Goal: Task Accomplishment & Management: Use online tool/utility

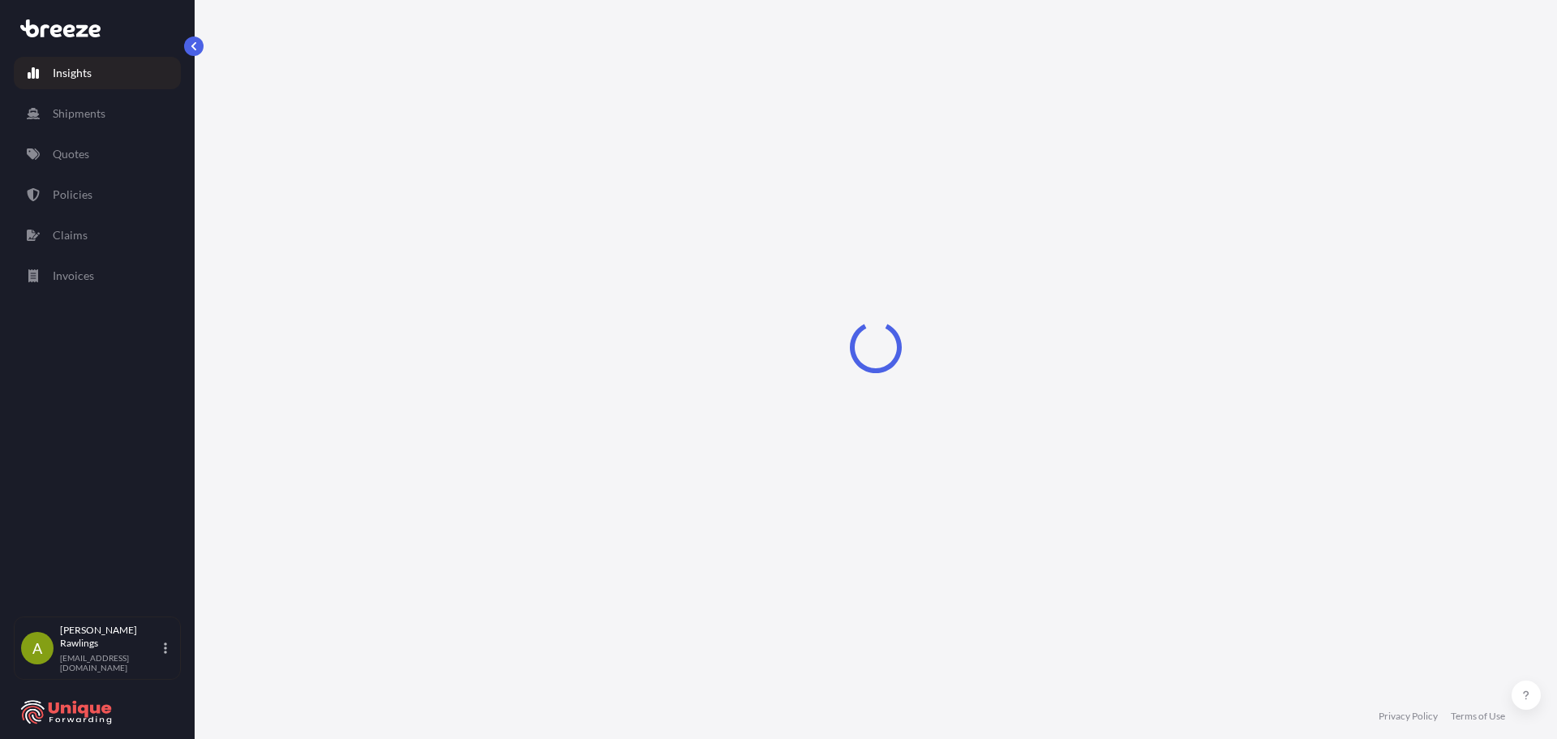
select select "2025"
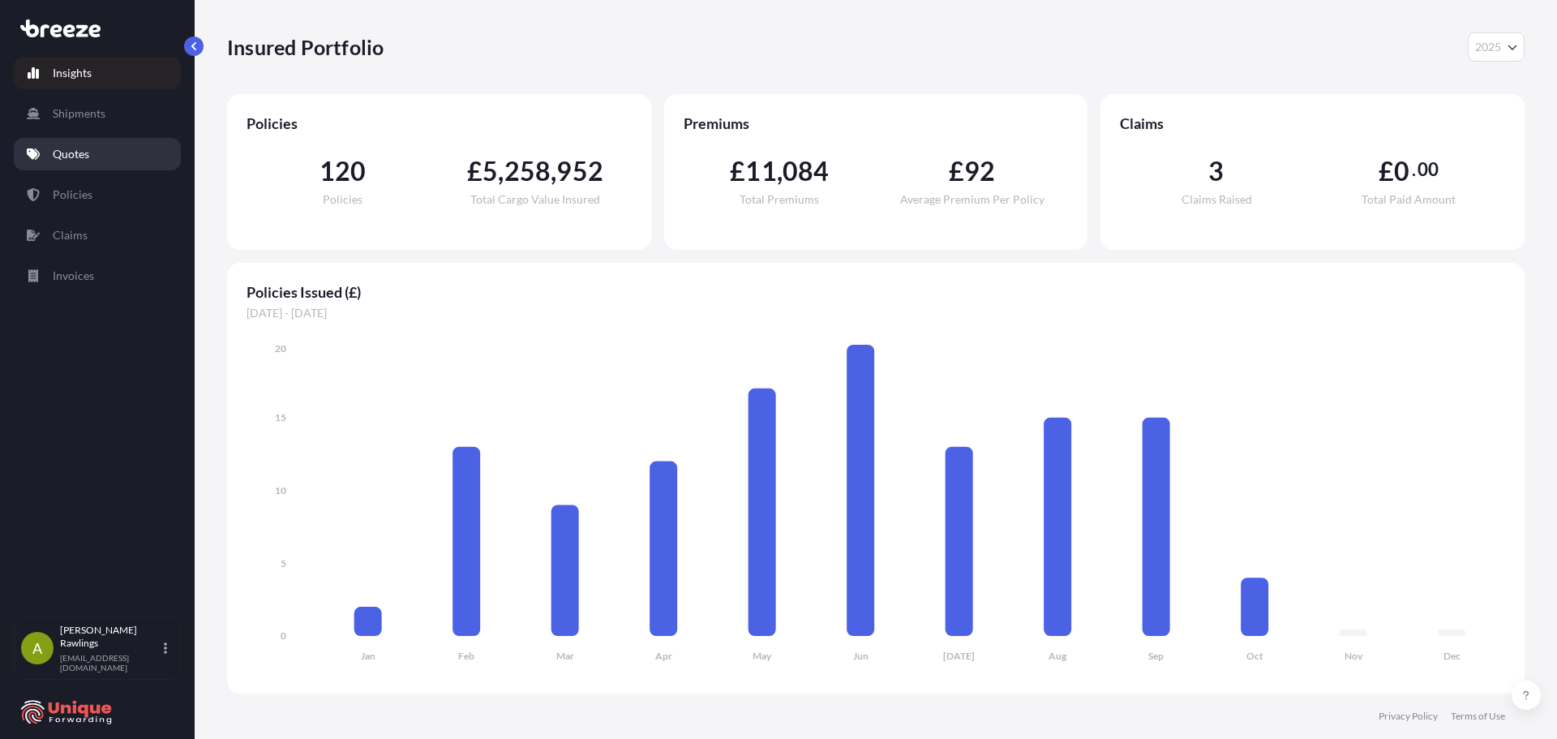
click at [75, 152] on p "Quotes" at bounding box center [71, 154] width 36 height 16
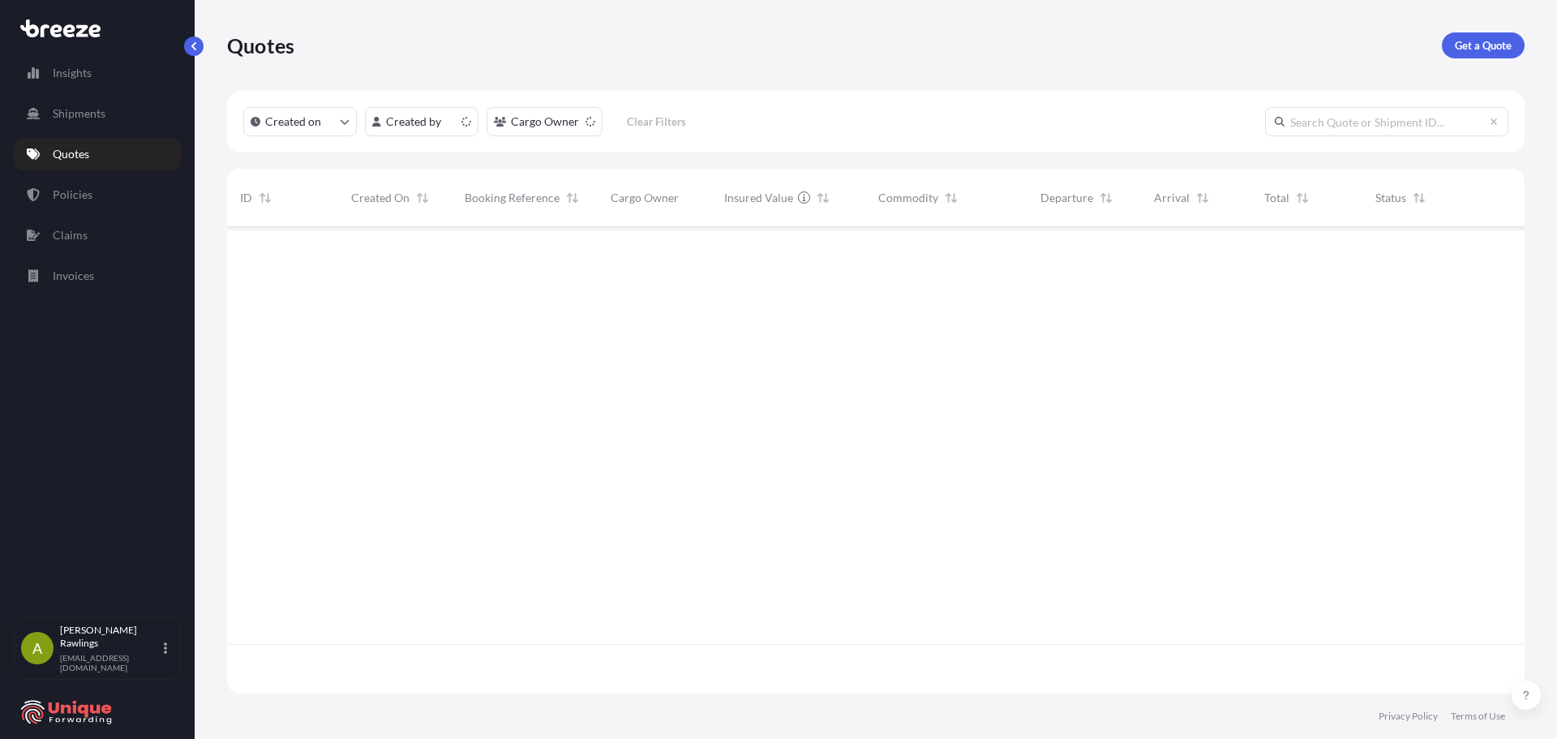
scroll to position [463, 1285]
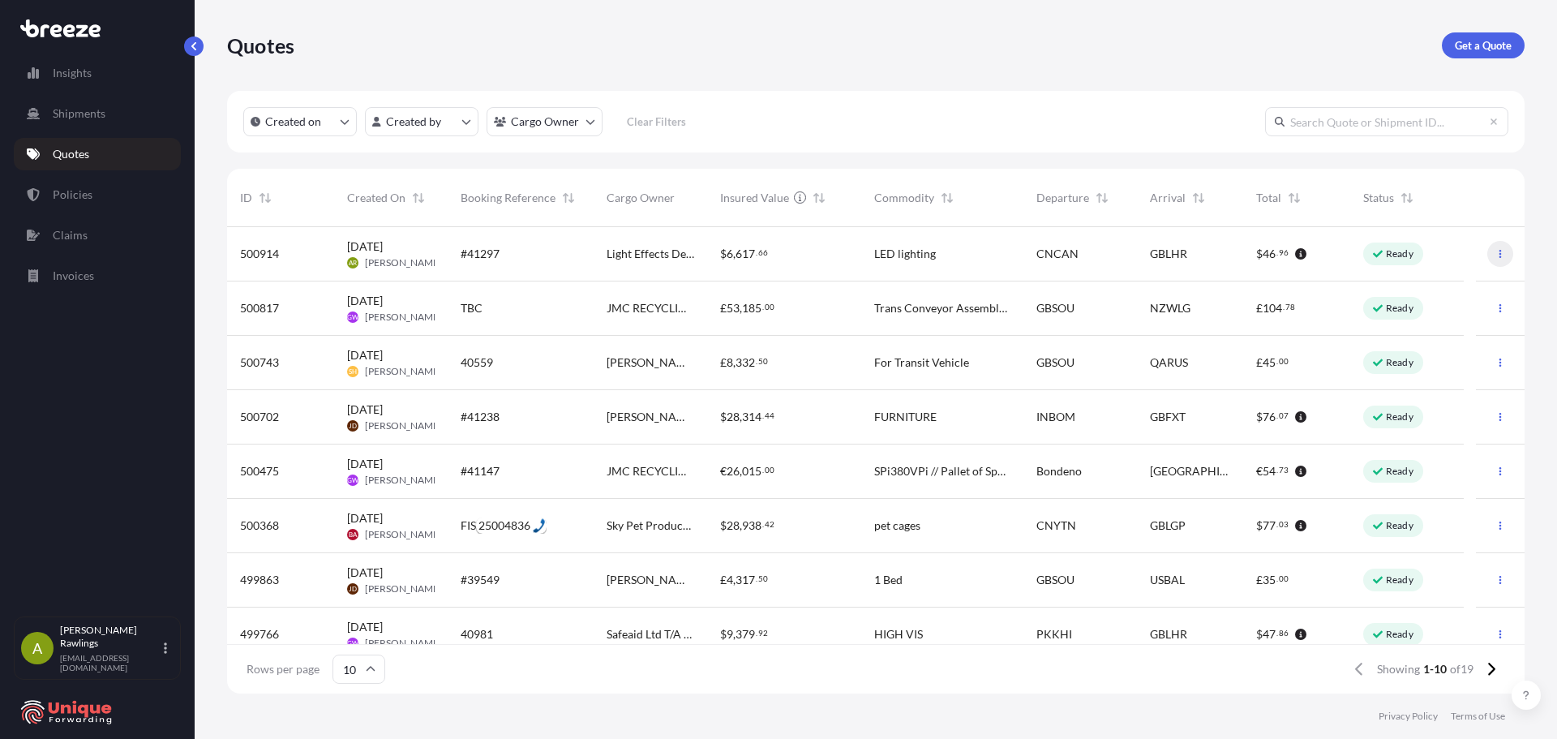
click at [1496, 255] on icon "button" at bounding box center [1501, 254] width 10 height 10
click at [356, 248] on span "[DATE]" at bounding box center [365, 246] width 36 height 16
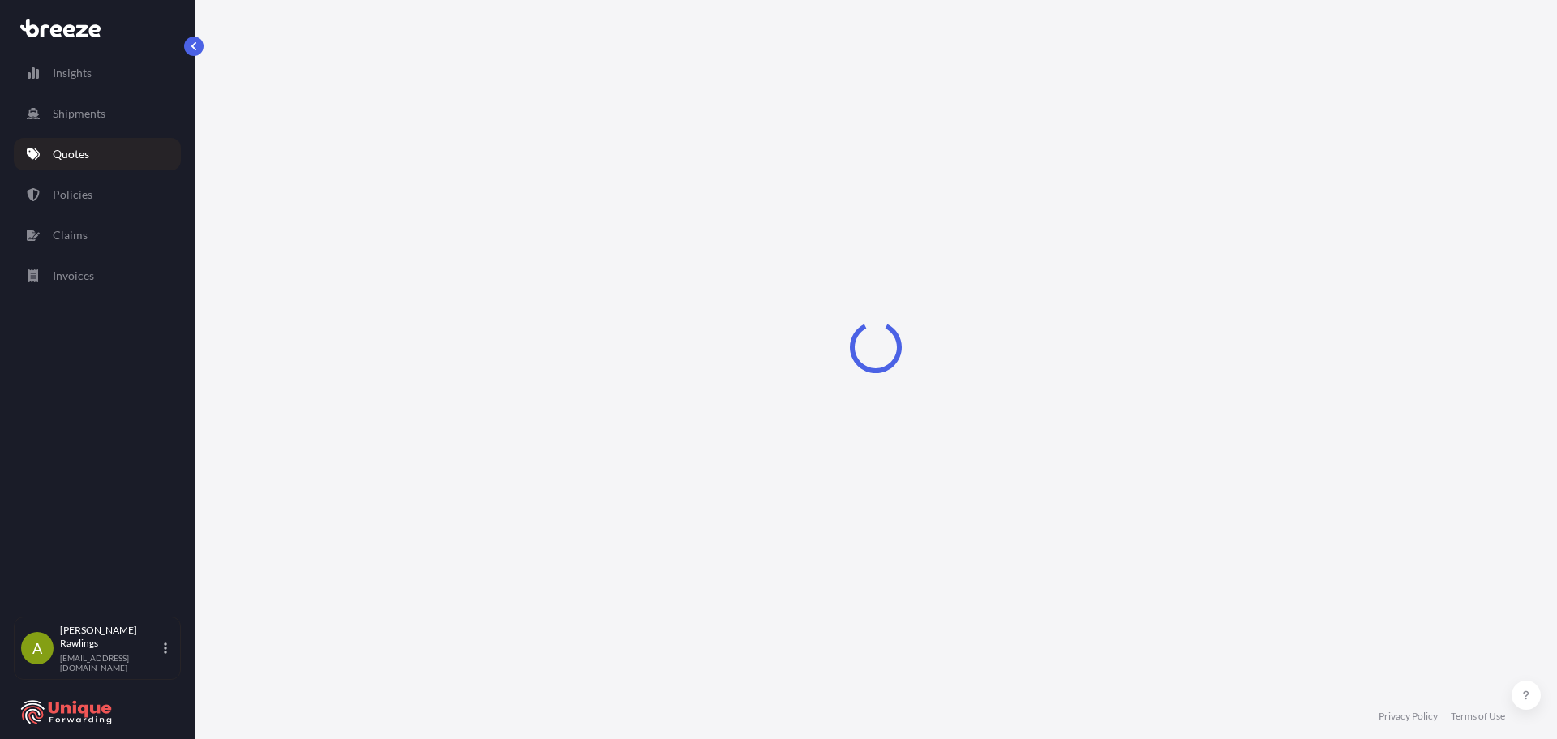
select select "Road"
select select "Air"
select select "Road"
select select "1"
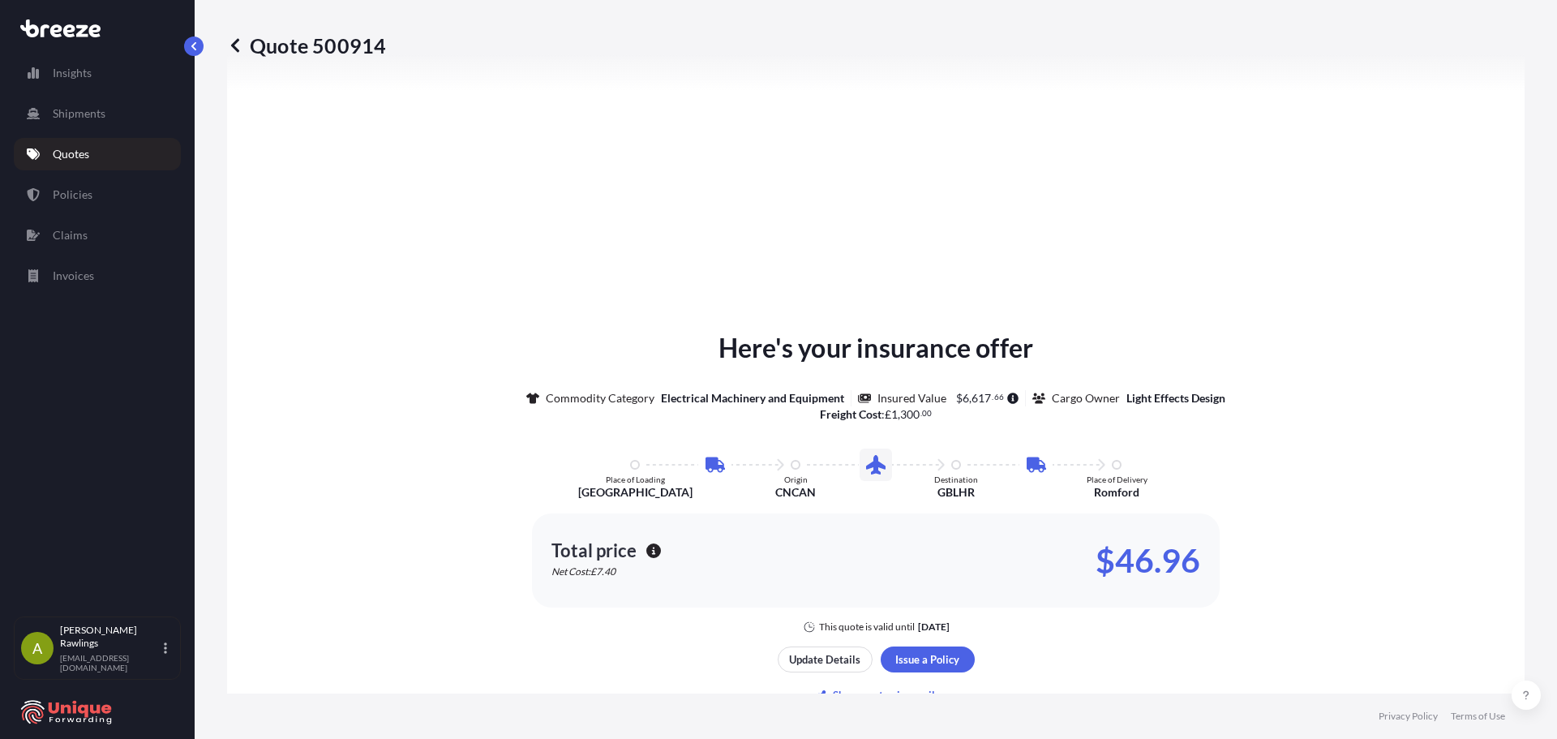
scroll to position [892, 0]
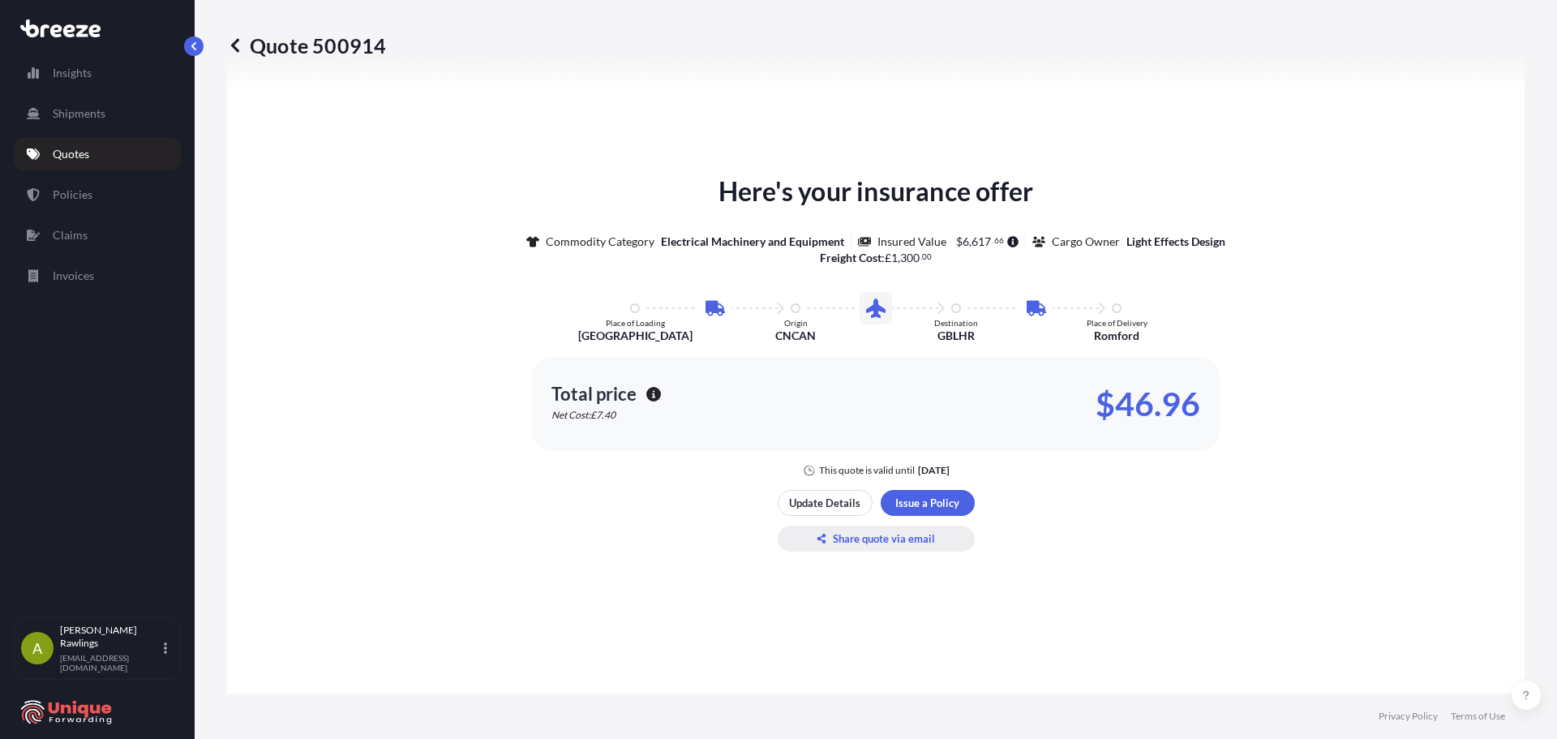
click at [881, 533] on p "Share quote via email" at bounding box center [884, 538] width 102 height 16
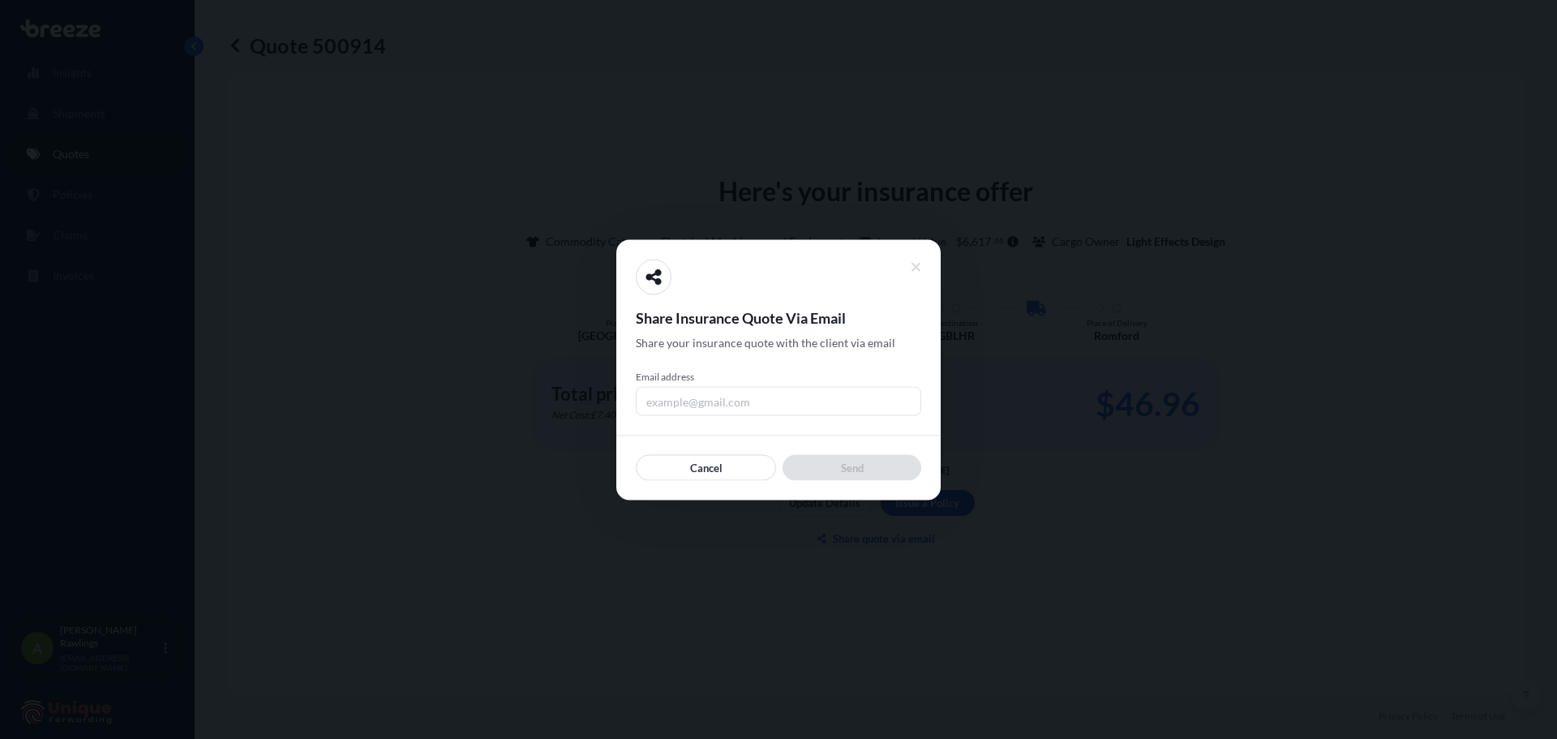
click at [744, 407] on input "Email address" at bounding box center [778, 400] width 285 height 29
click at [765, 402] on input "arawlings@uniqueforarding.com" at bounding box center [778, 400] width 285 height 29
type input "[EMAIL_ADDRESS][DOMAIN_NAME]"
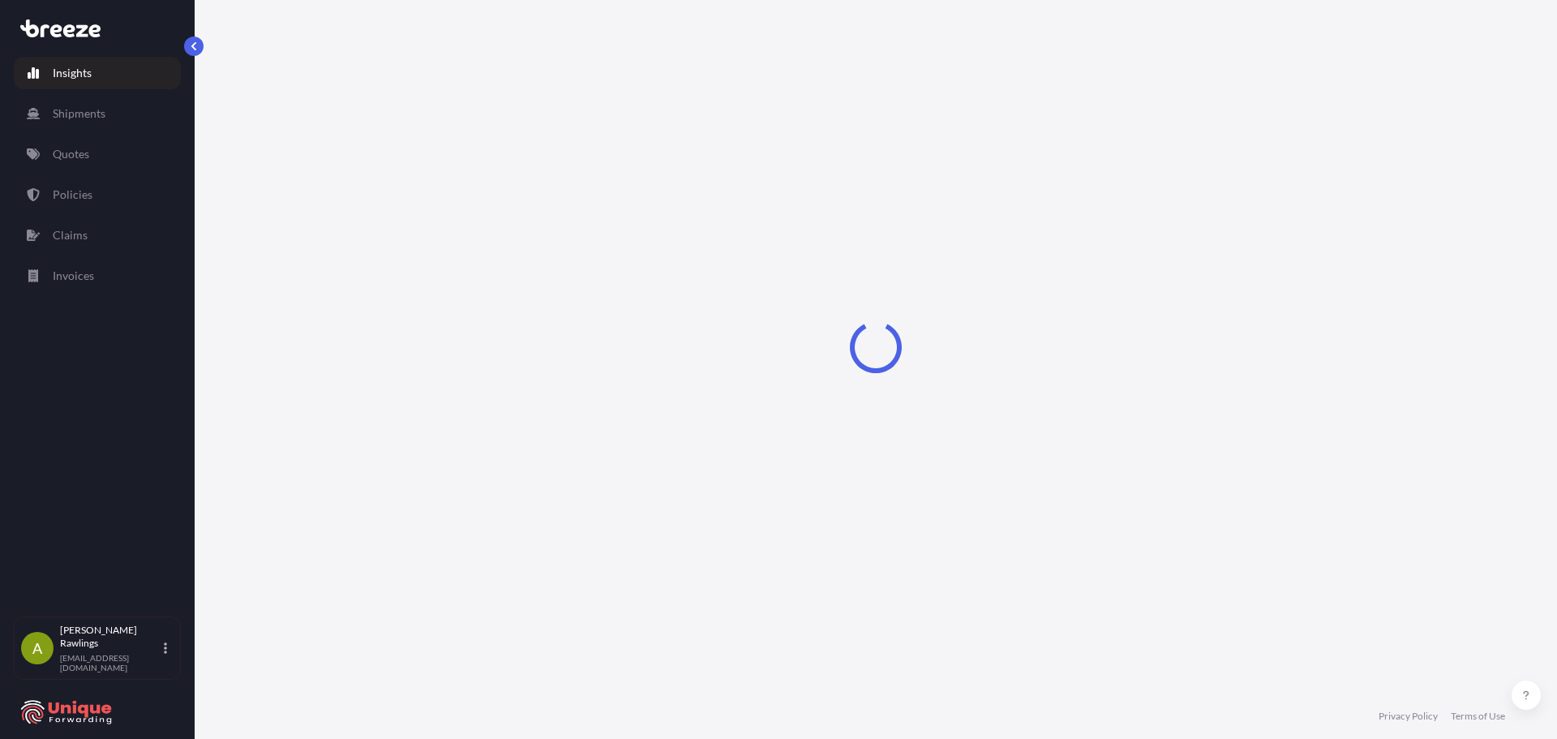
select select "2025"
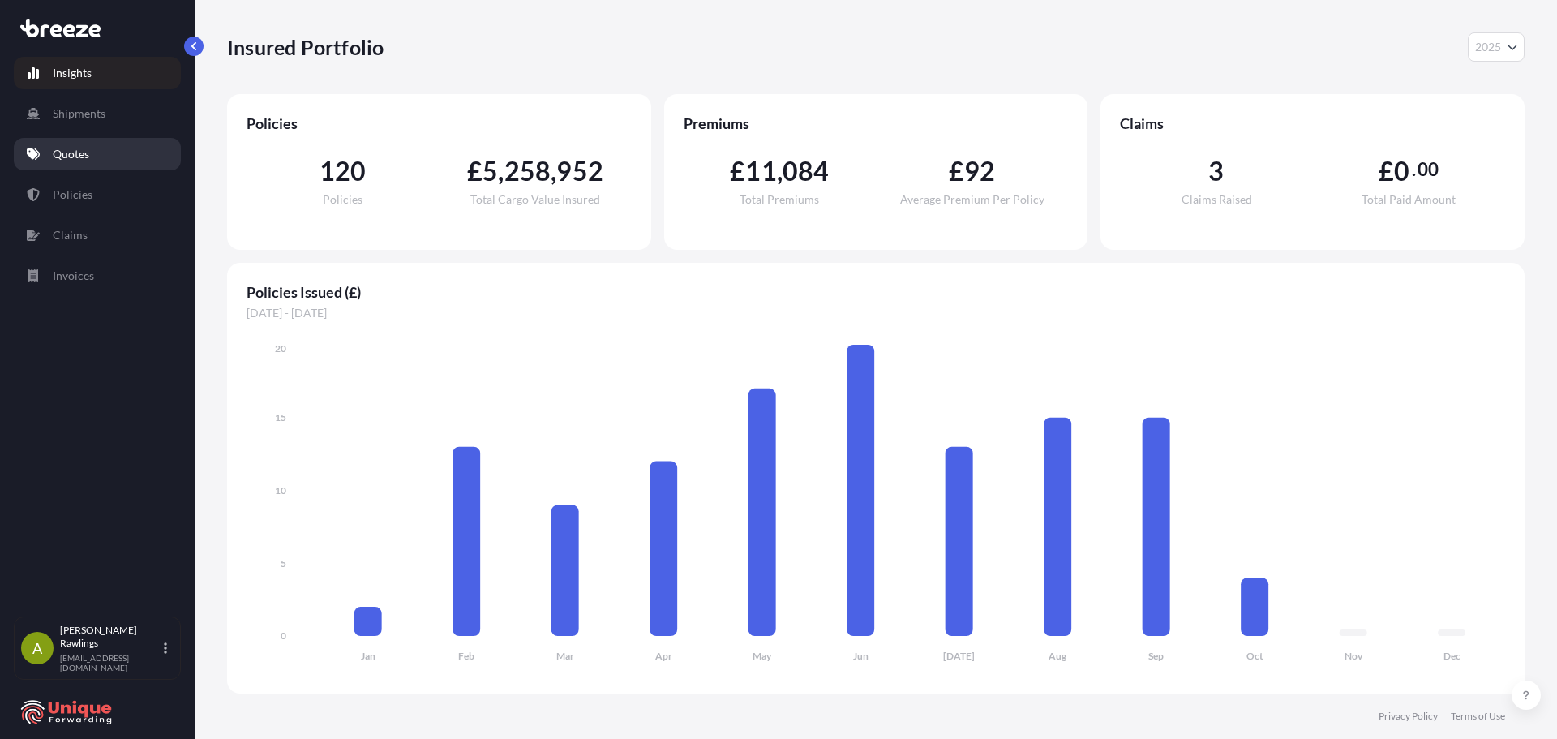
click at [77, 152] on p "Quotes" at bounding box center [71, 154] width 36 height 16
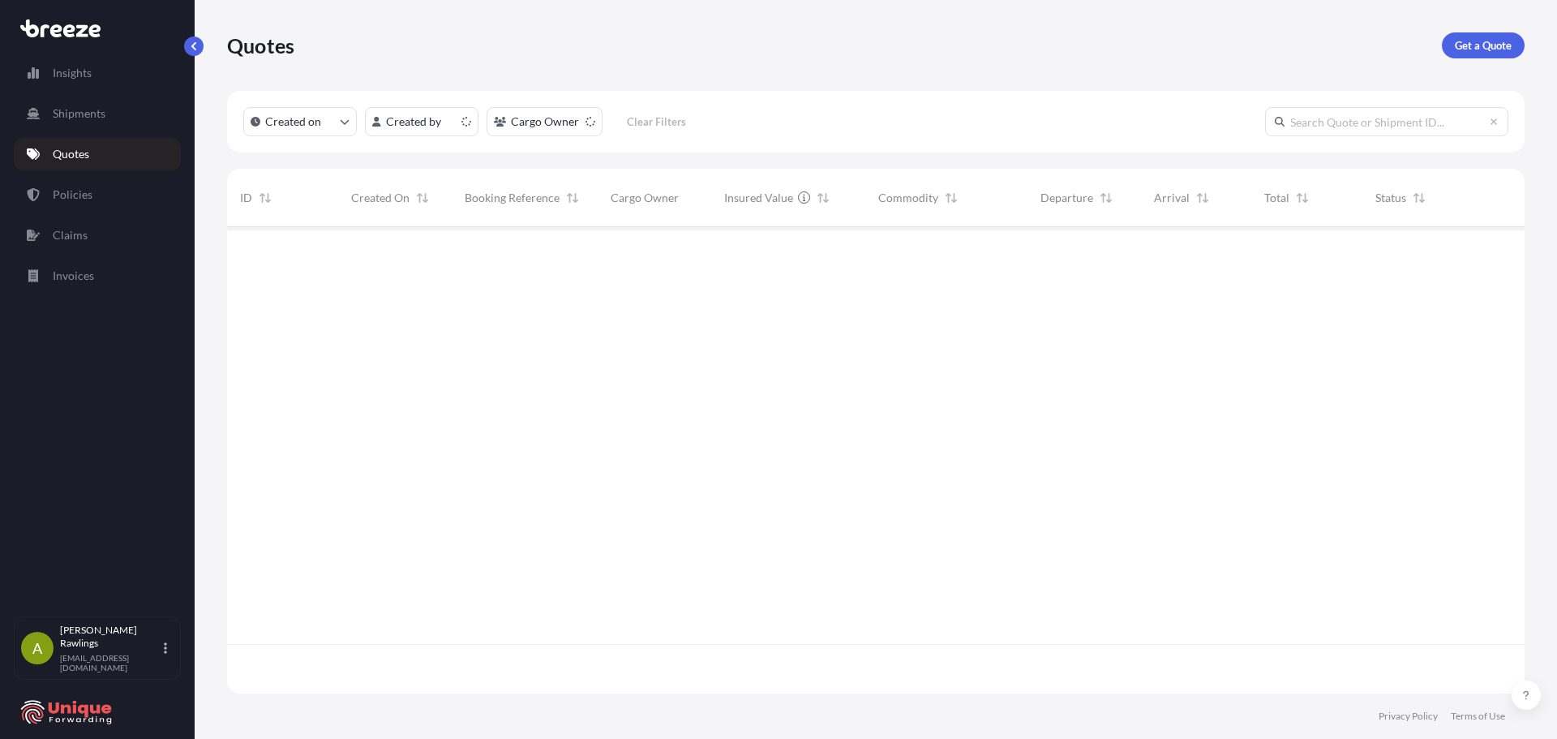
scroll to position [463, 1285]
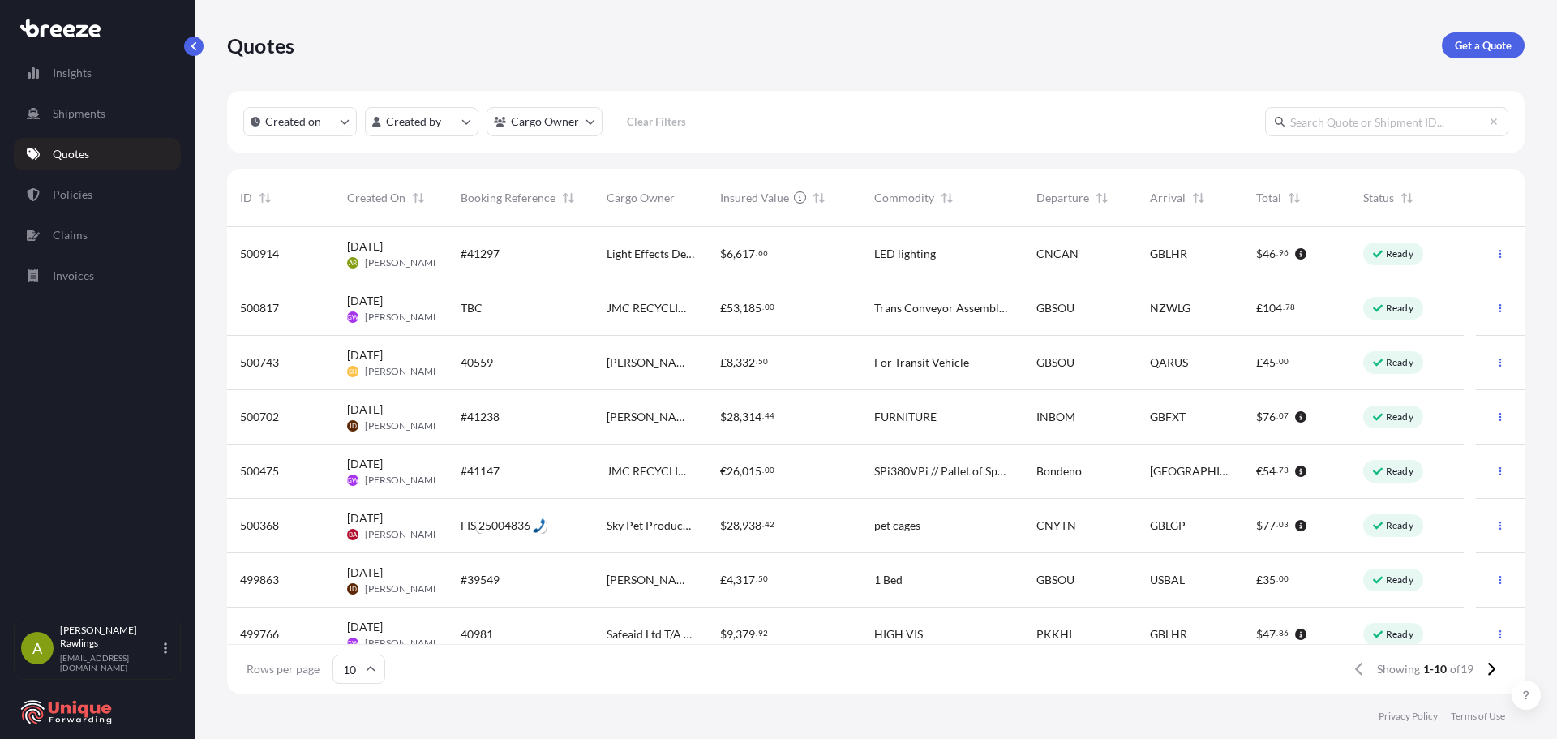
click at [369, 250] on span "[DATE]" at bounding box center [365, 246] width 36 height 16
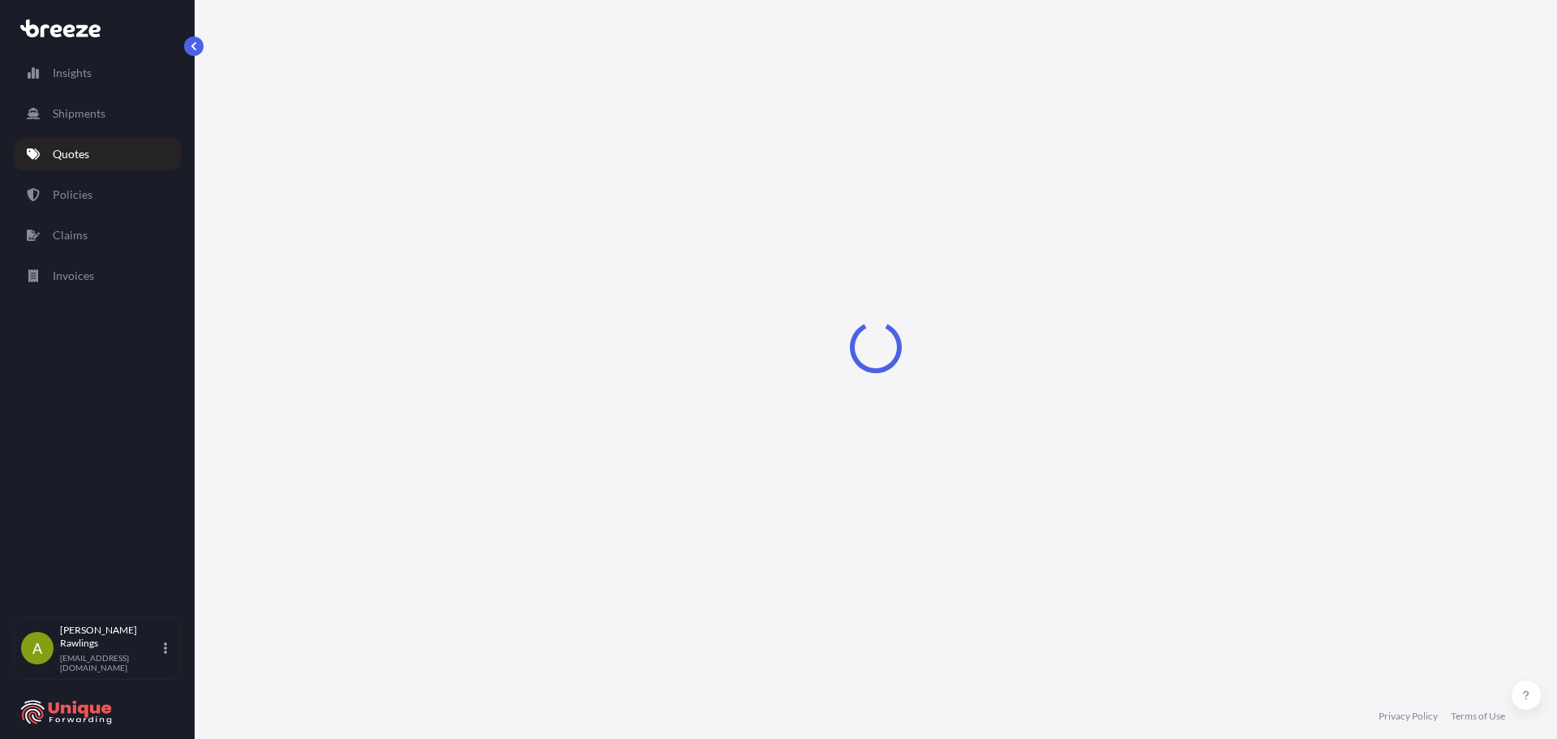
select select "Road"
select select "Air"
select select "Road"
select select "1"
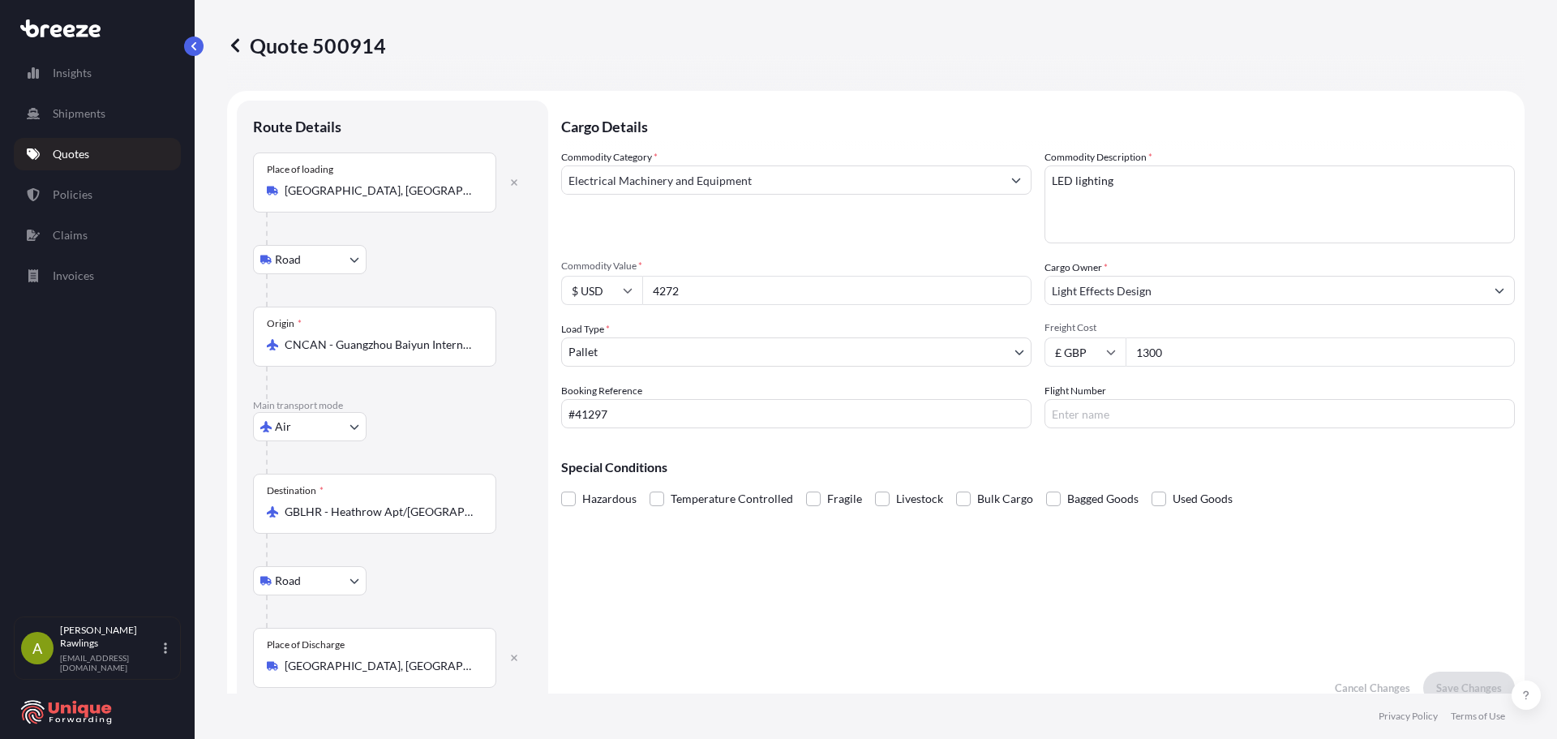
click at [230, 43] on icon at bounding box center [235, 45] width 16 height 16
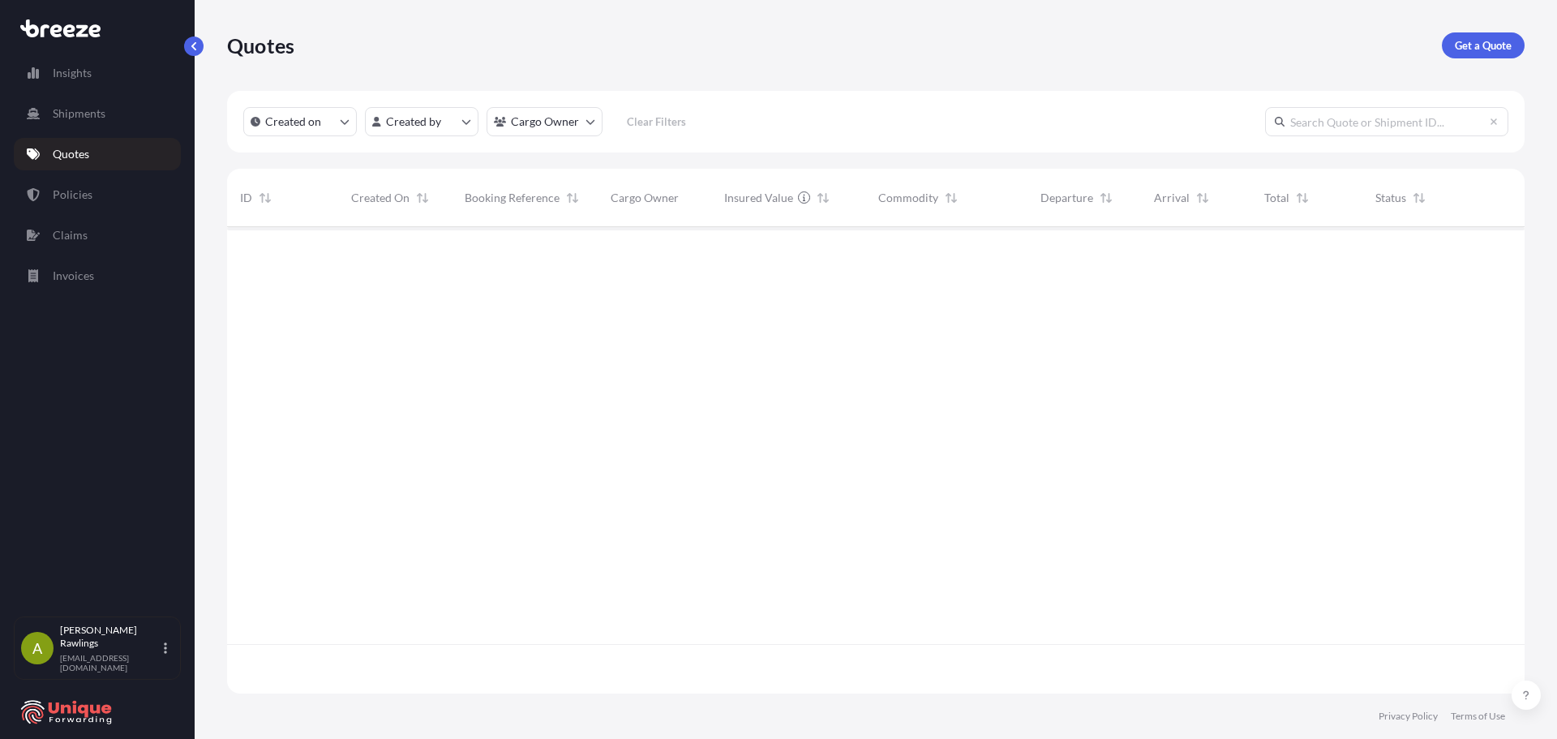
scroll to position [463, 1285]
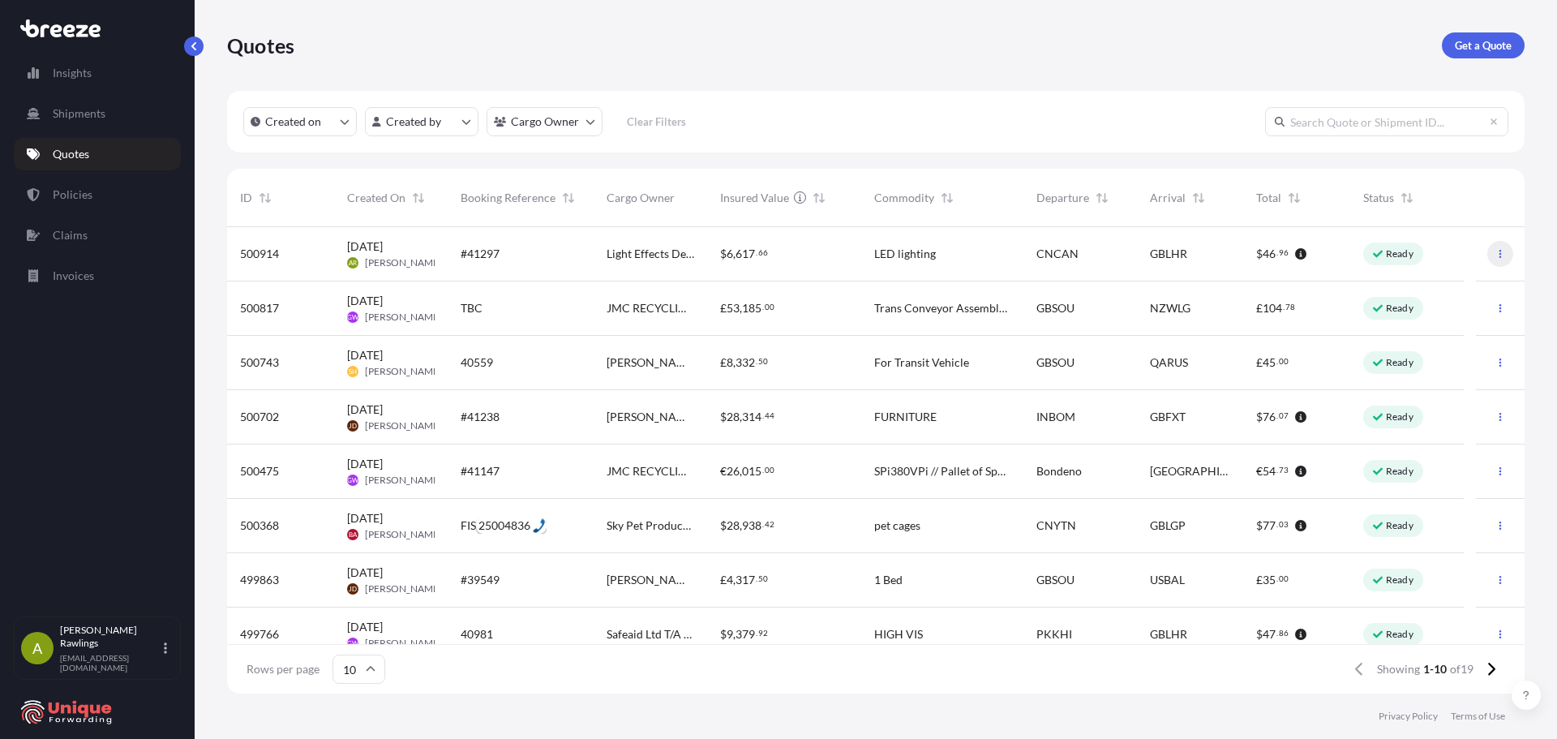
click at [1496, 251] on icon "button" at bounding box center [1501, 254] width 10 height 10
click at [1429, 288] on p "Duplicate quote" at bounding box center [1424, 286] width 81 height 16
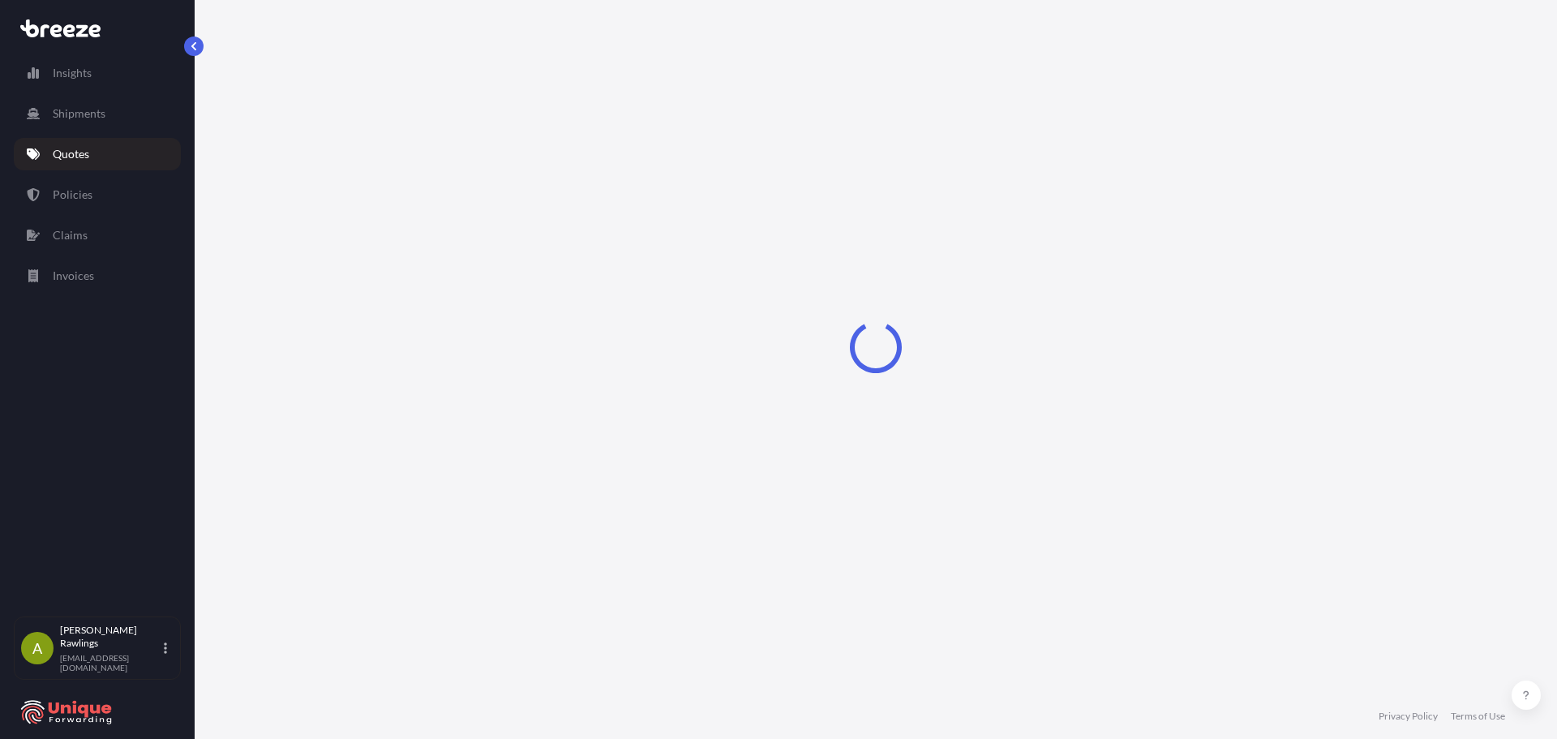
scroll to position [20, 0]
select select "Road"
select select "Air"
select select "Road"
select select "1"
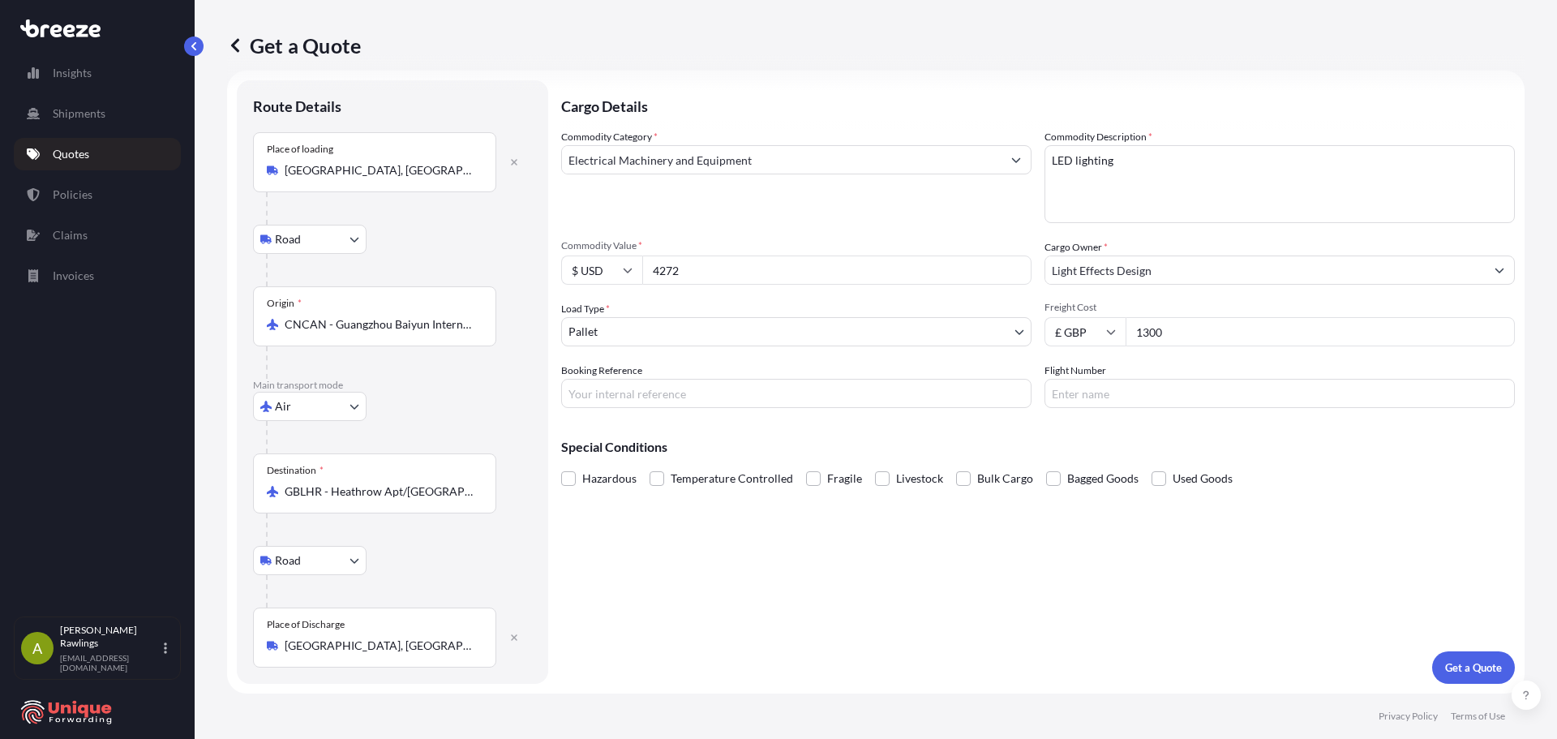
drag, startPoint x: 686, startPoint y: 265, endPoint x: 548, endPoint y: 264, distance: 137.9
click at [548, 264] on form "Route Details Place of loading [GEOGRAPHIC_DATA], [GEOGRAPHIC_DATA], [GEOGRAPHI…" at bounding box center [876, 382] width 1298 height 623
type input "2362.6"
click at [631, 213] on div "Commodity Category * Electrical Machinery and Equipment" at bounding box center [796, 176] width 470 height 94
click at [358, 180] on div "Place of loading [GEOGRAPHIC_DATA], [GEOGRAPHIC_DATA], [GEOGRAPHIC_DATA]" at bounding box center [374, 162] width 243 height 60
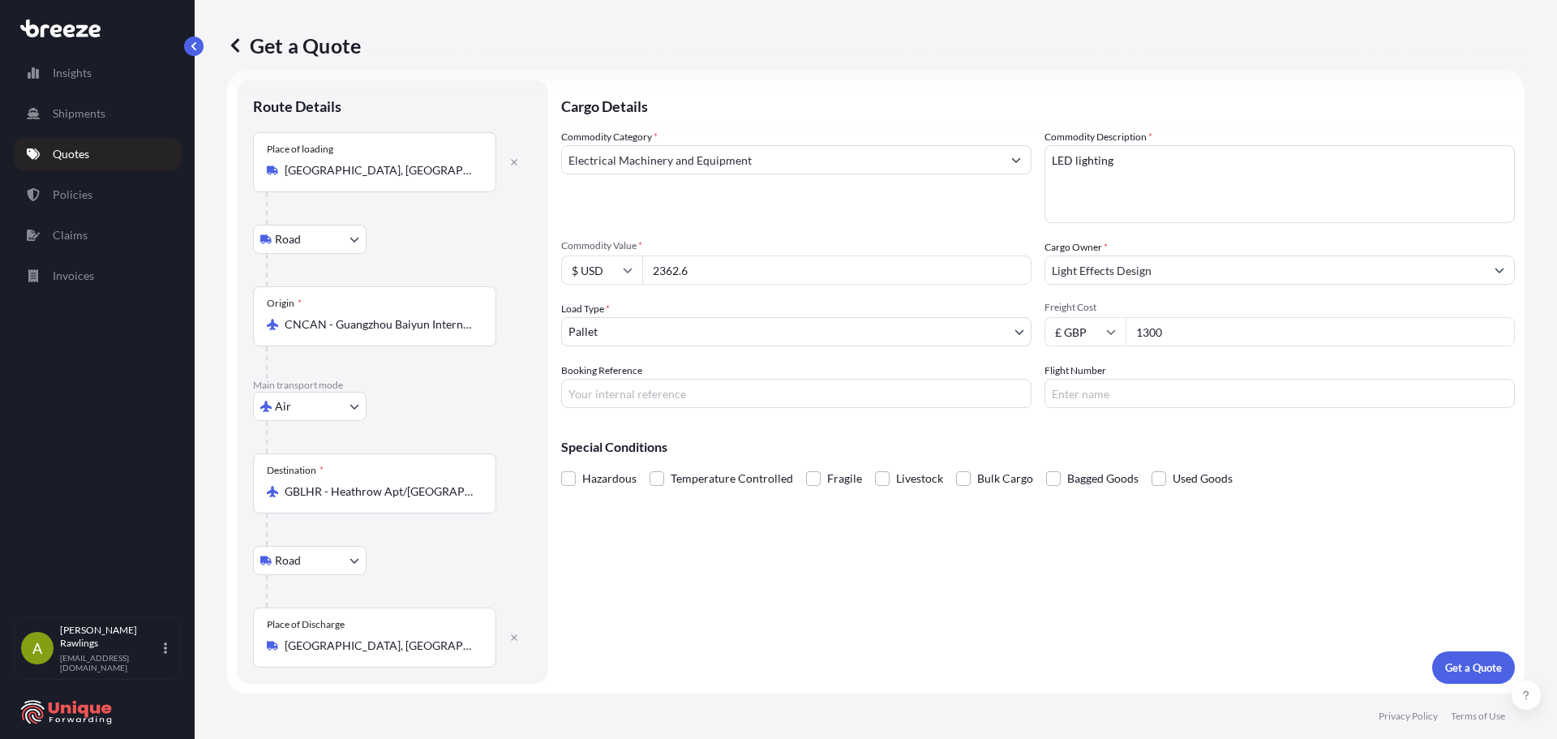
click at [358, 178] on input "[GEOGRAPHIC_DATA], [GEOGRAPHIC_DATA], [GEOGRAPHIC_DATA]" at bounding box center [380, 170] width 191 height 16
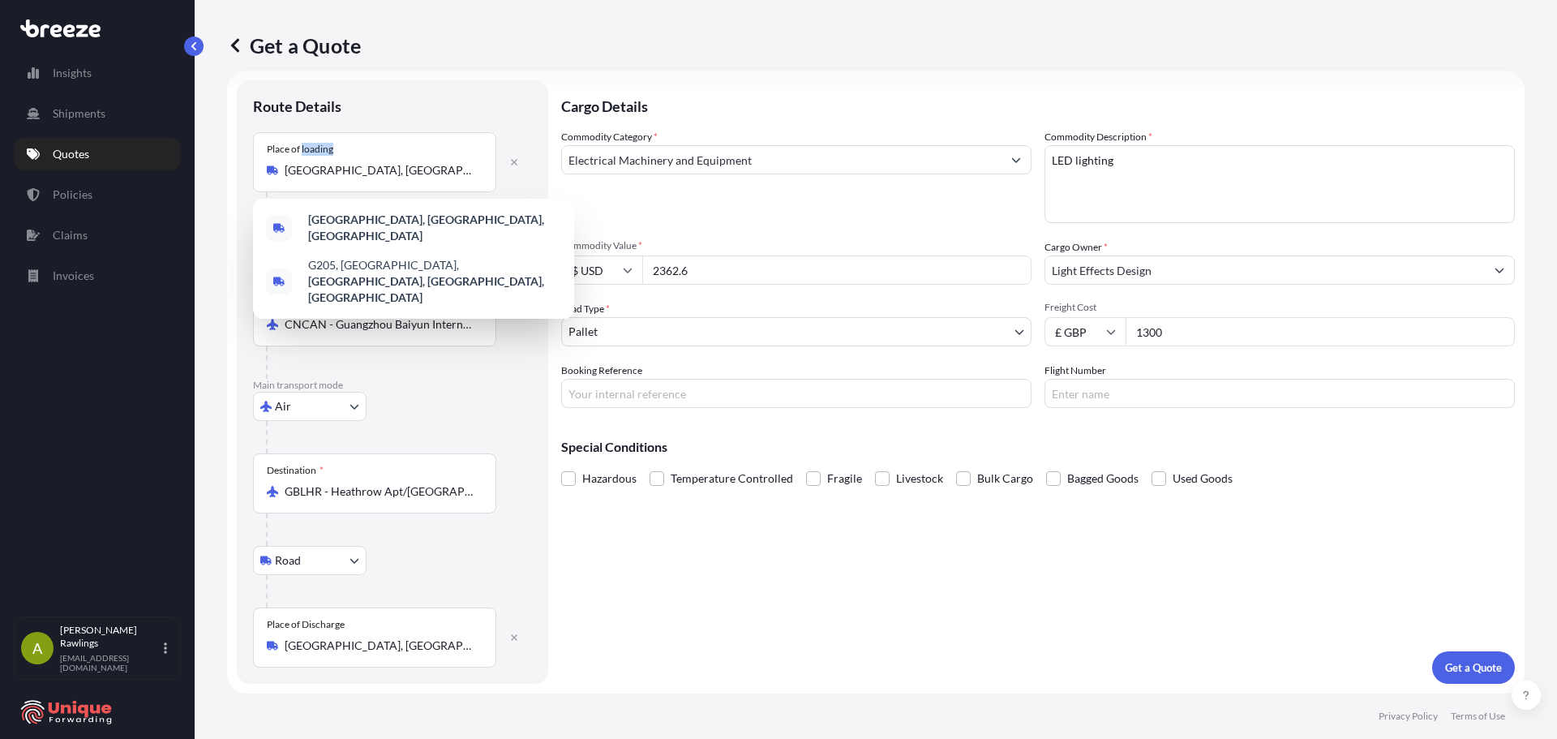
click at [358, 180] on div "Place of loading [GEOGRAPHIC_DATA], [GEOGRAPHIC_DATA], [GEOGRAPHIC_DATA]" at bounding box center [374, 162] width 243 height 60
click at [358, 178] on input "[GEOGRAPHIC_DATA], [GEOGRAPHIC_DATA], [GEOGRAPHIC_DATA]" at bounding box center [380, 170] width 191 height 16
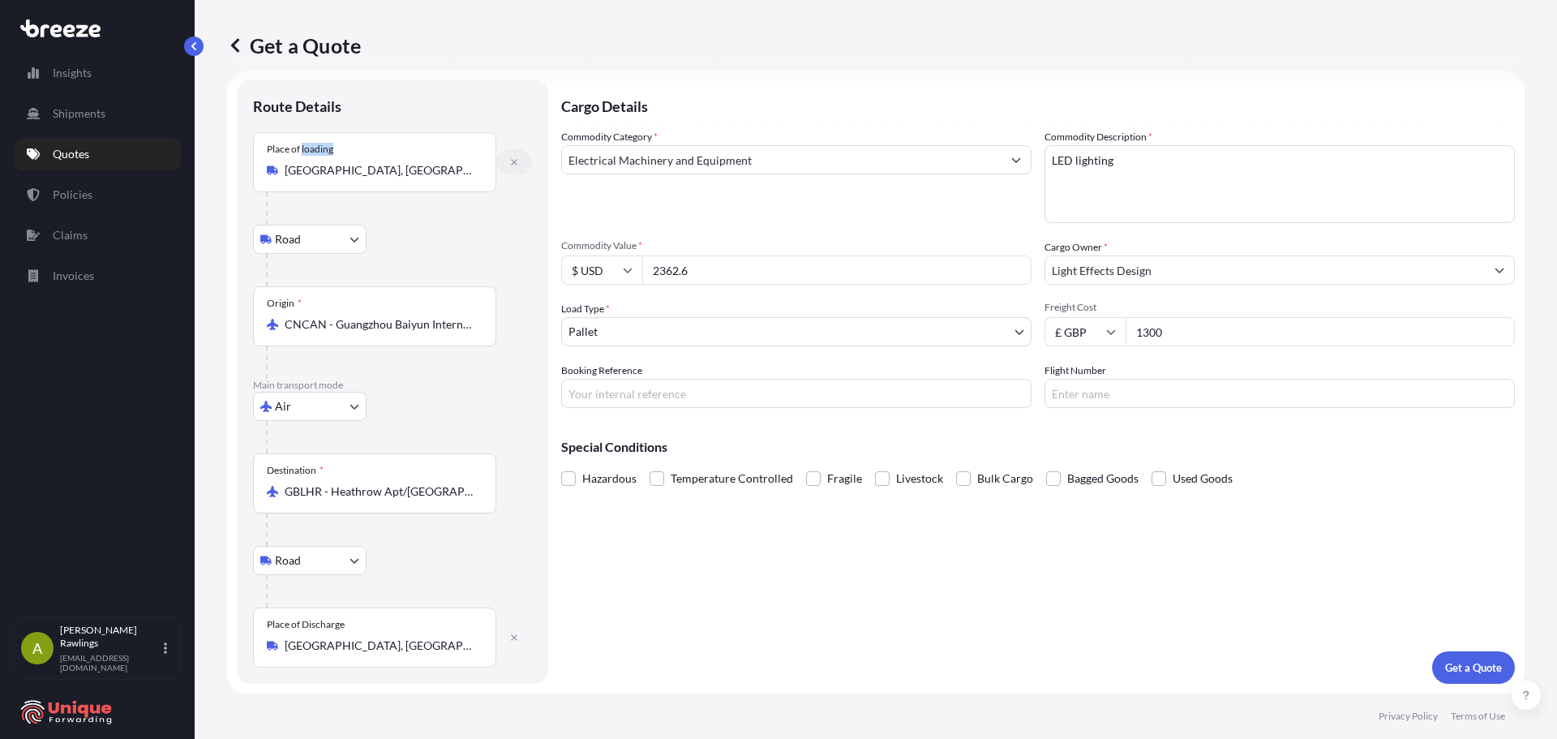
click at [508, 164] on button "button" at bounding box center [514, 162] width 36 height 26
select select
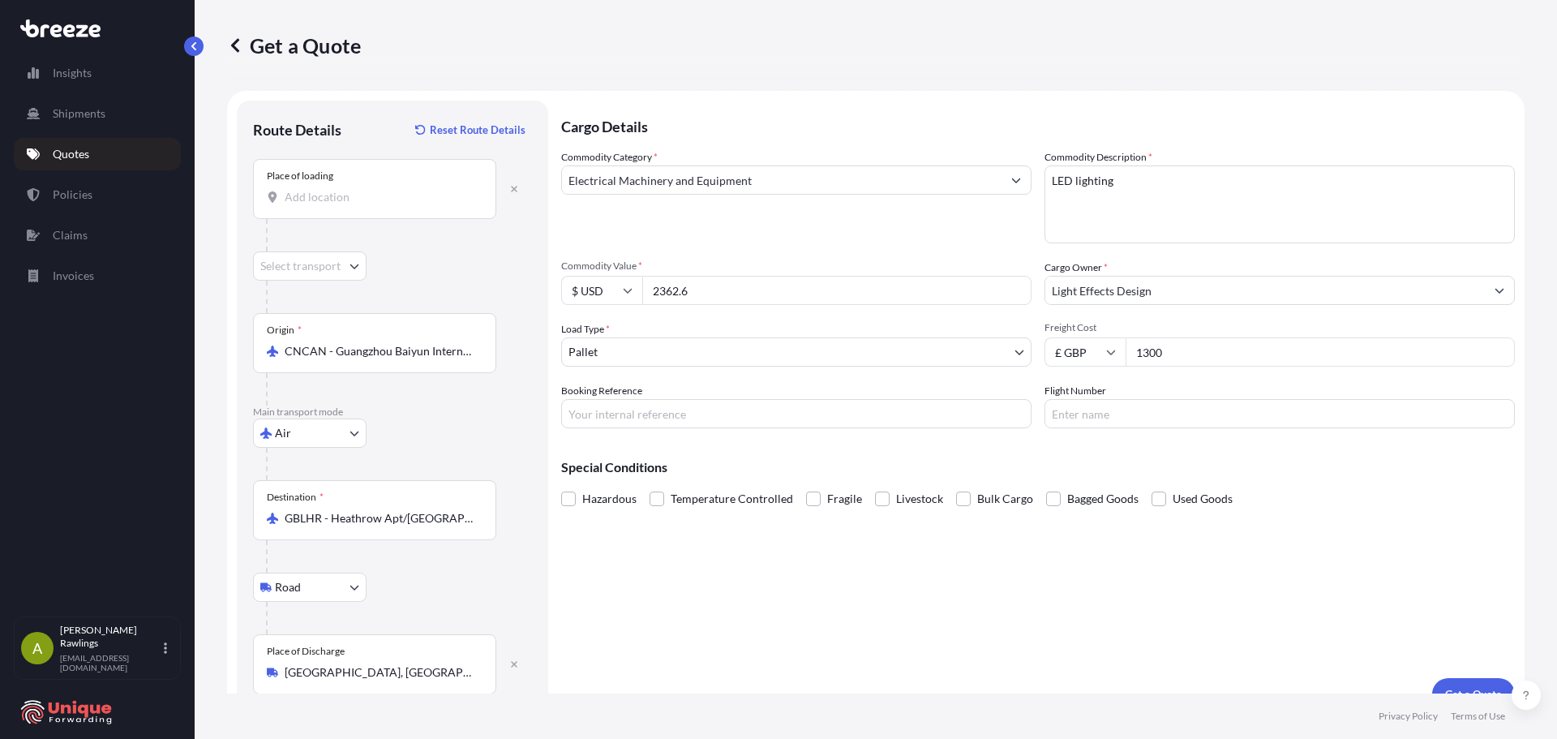
click at [338, 199] on input "Place of loading" at bounding box center [380, 197] width 191 height 16
paste input ",[GEOGRAPHIC_DATA],[GEOGRAPHIC_DATA],516008,[GEOGRAPHIC_DATA]"
click at [345, 197] on input ",[GEOGRAPHIC_DATA],[GEOGRAPHIC_DATA],516008,[GEOGRAPHIC_DATA]" at bounding box center [380, 197] width 191 height 16
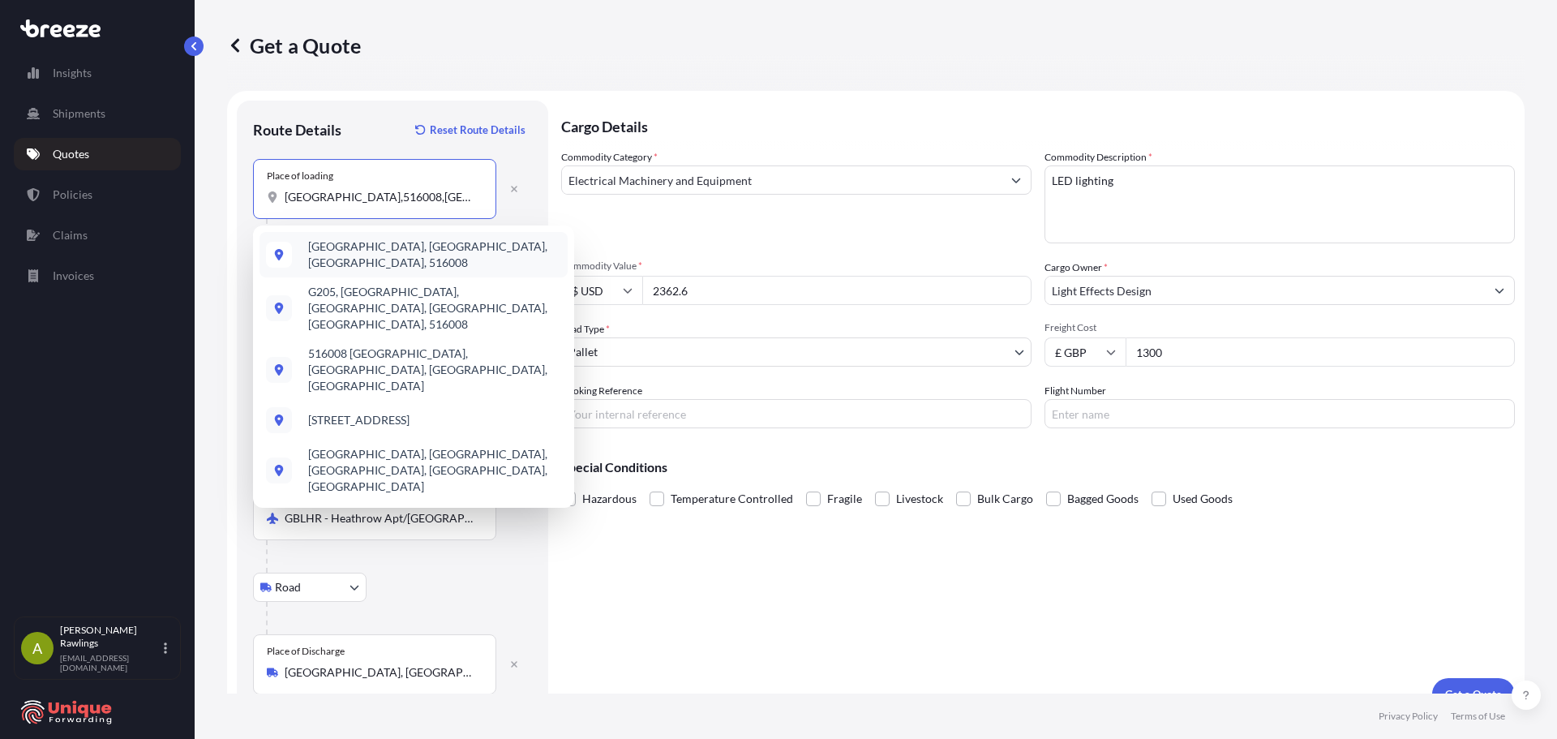
click at [345, 200] on input "[GEOGRAPHIC_DATA],516008,[GEOGRAPHIC_DATA]" at bounding box center [380, 197] width 191 height 16
click at [389, 198] on input "[GEOGRAPHIC_DATA], 516008,[GEOGRAPHIC_DATA]" at bounding box center [380, 197] width 191 height 16
click at [415, 255] on span "[GEOGRAPHIC_DATA], [GEOGRAPHIC_DATA], [GEOGRAPHIC_DATA], 516008" at bounding box center [434, 254] width 253 height 32
type input "[GEOGRAPHIC_DATA], [GEOGRAPHIC_DATA], [GEOGRAPHIC_DATA], 516008"
select select "Road"
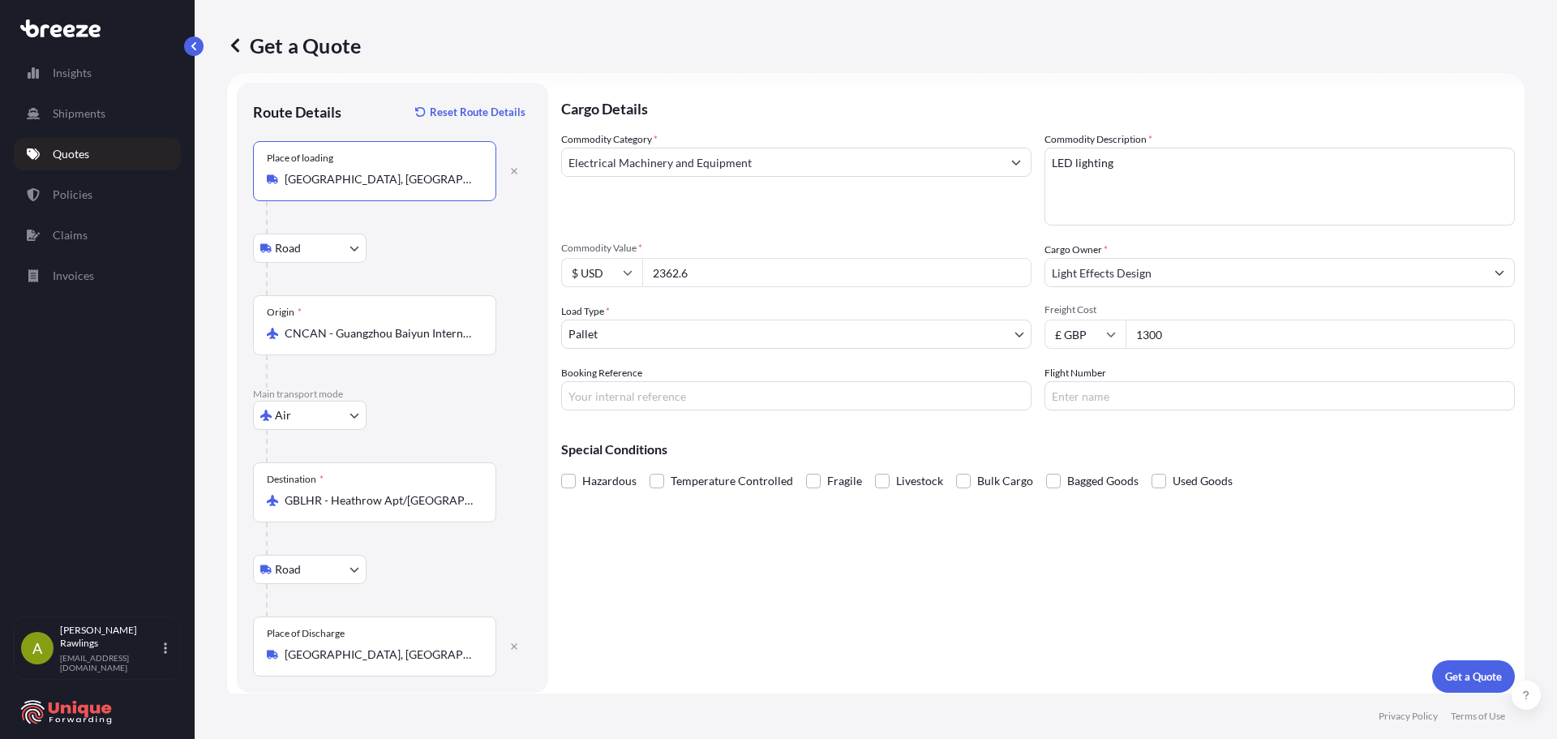
scroll to position [27, 0]
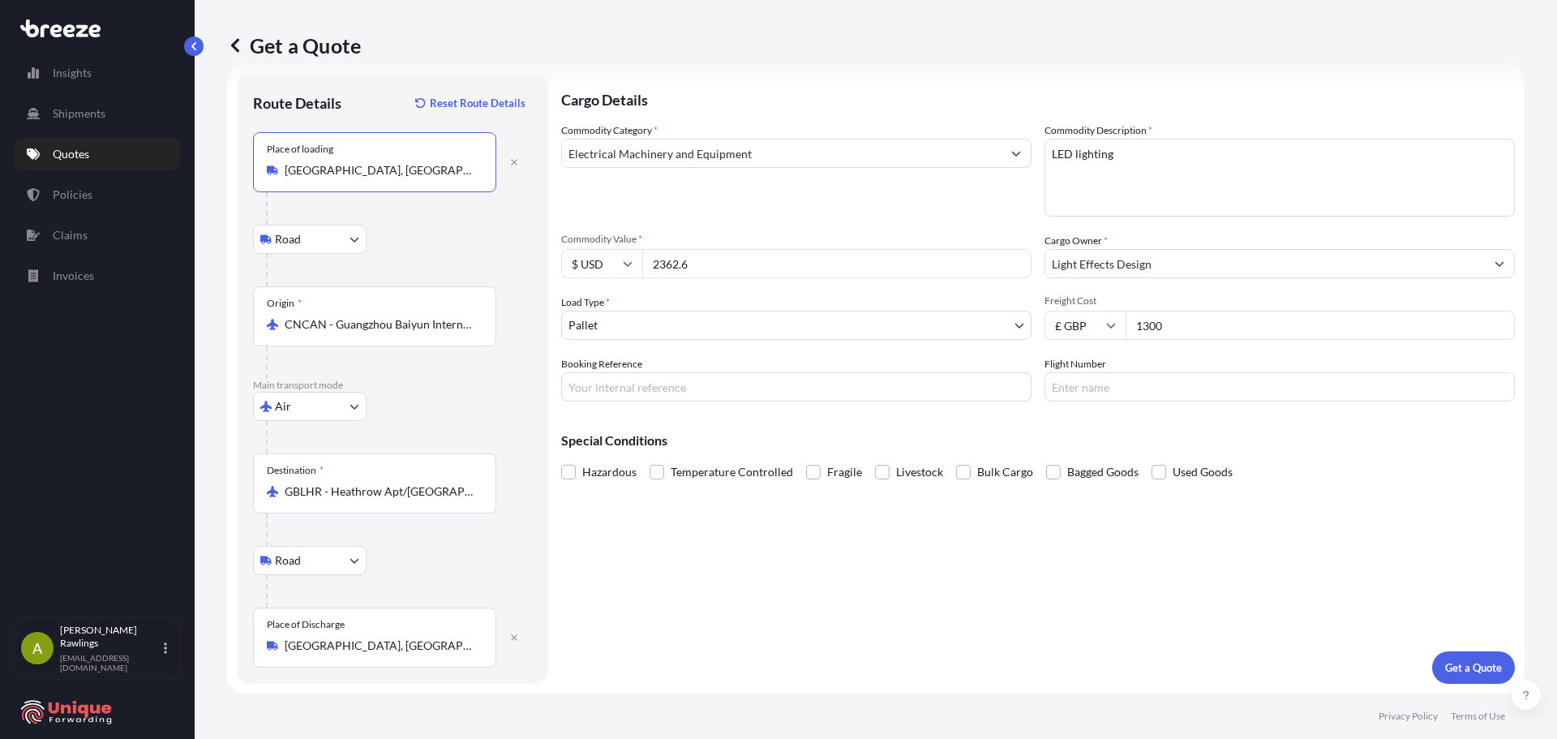
type input "[GEOGRAPHIC_DATA], [GEOGRAPHIC_DATA], [GEOGRAPHIC_DATA], 516008"
drag, startPoint x: 1159, startPoint y: 320, endPoint x: 1079, endPoint y: 320, distance: 79.5
click at [1079, 320] on div "£ GBP 1300" at bounding box center [1280, 325] width 470 height 29
type input "800"
click at [1455, 672] on p "Get a Quote" at bounding box center [1473, 667] width 57 height 16
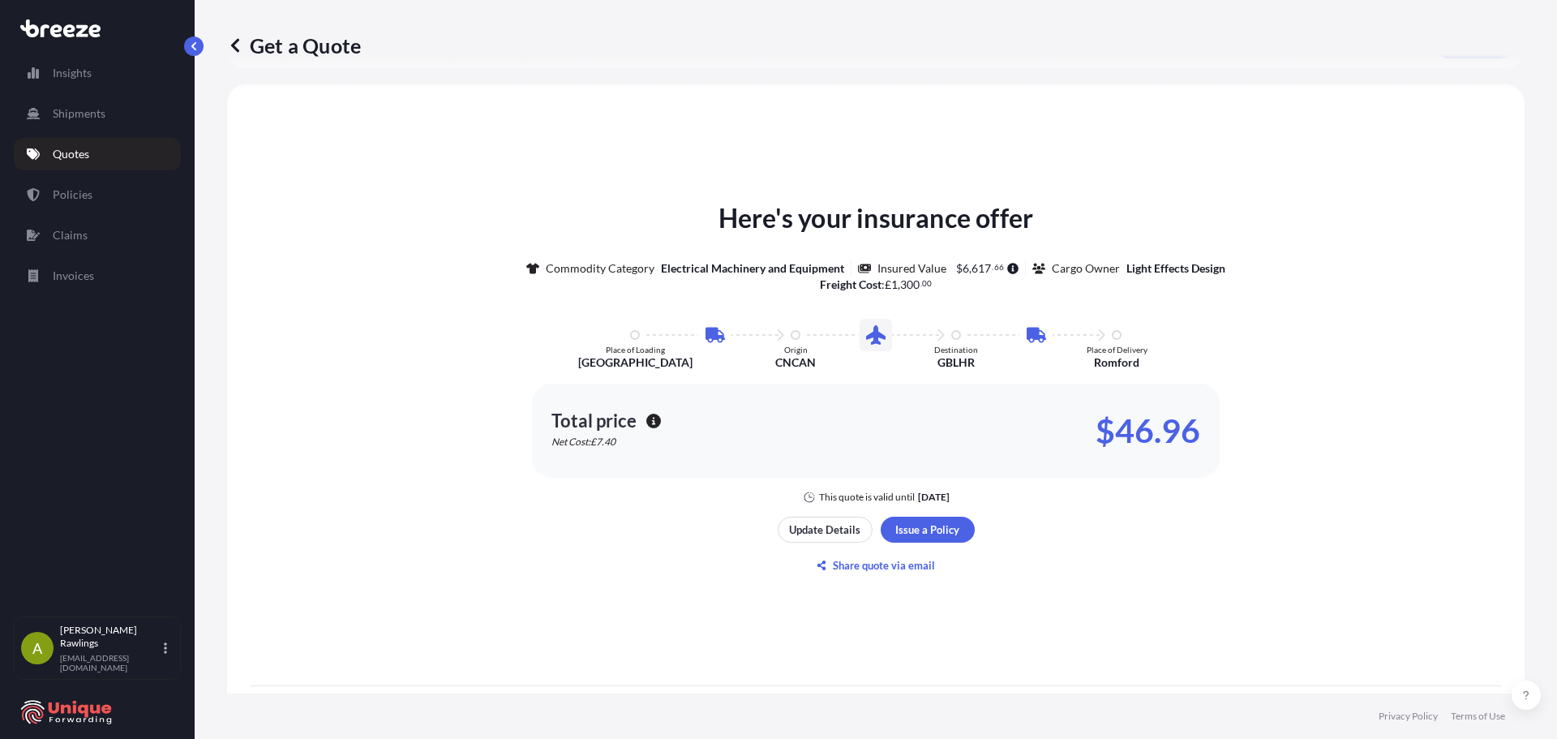
scroll to position [719, 0]
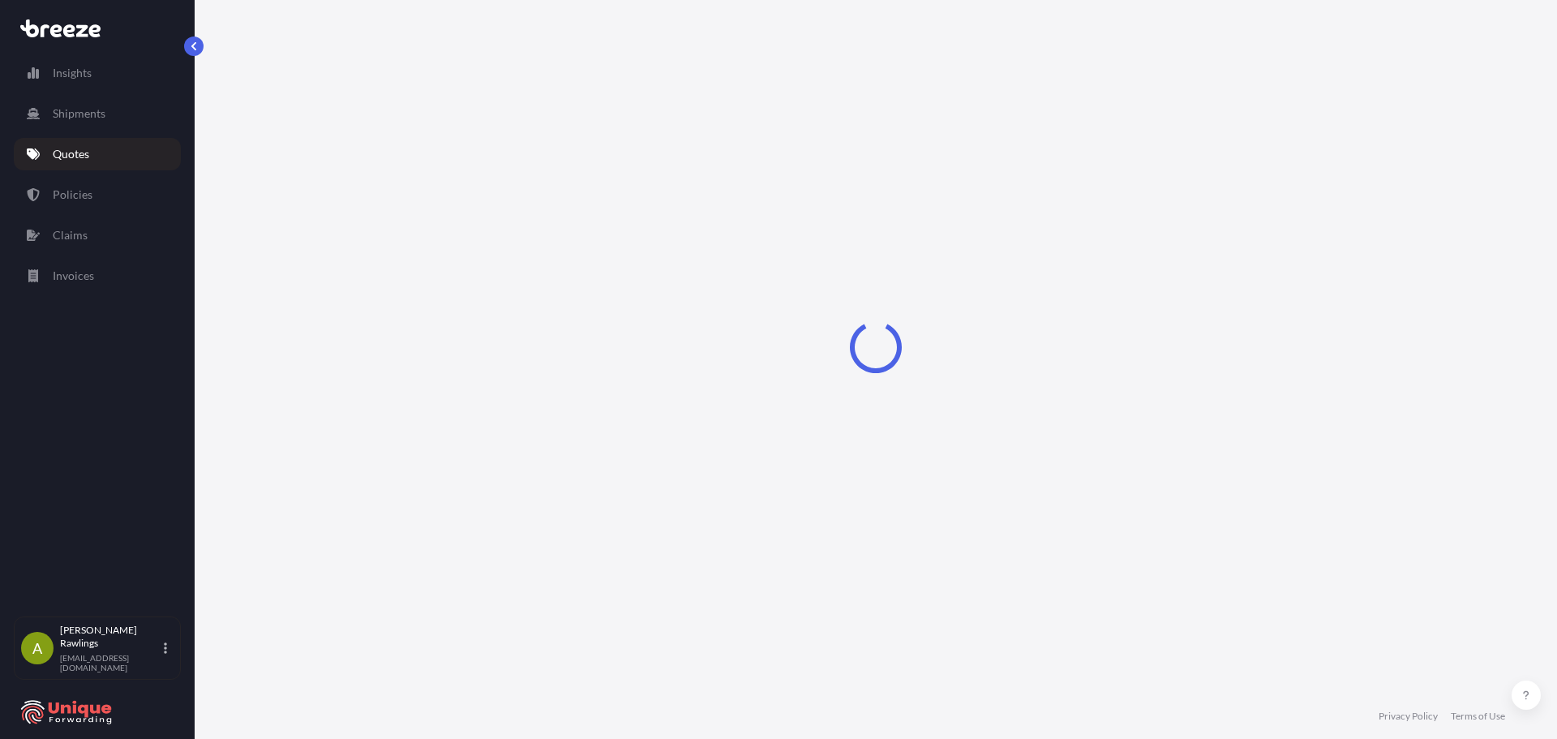
select select "Road"
select select "Air"
select select "Road"
select select "1"
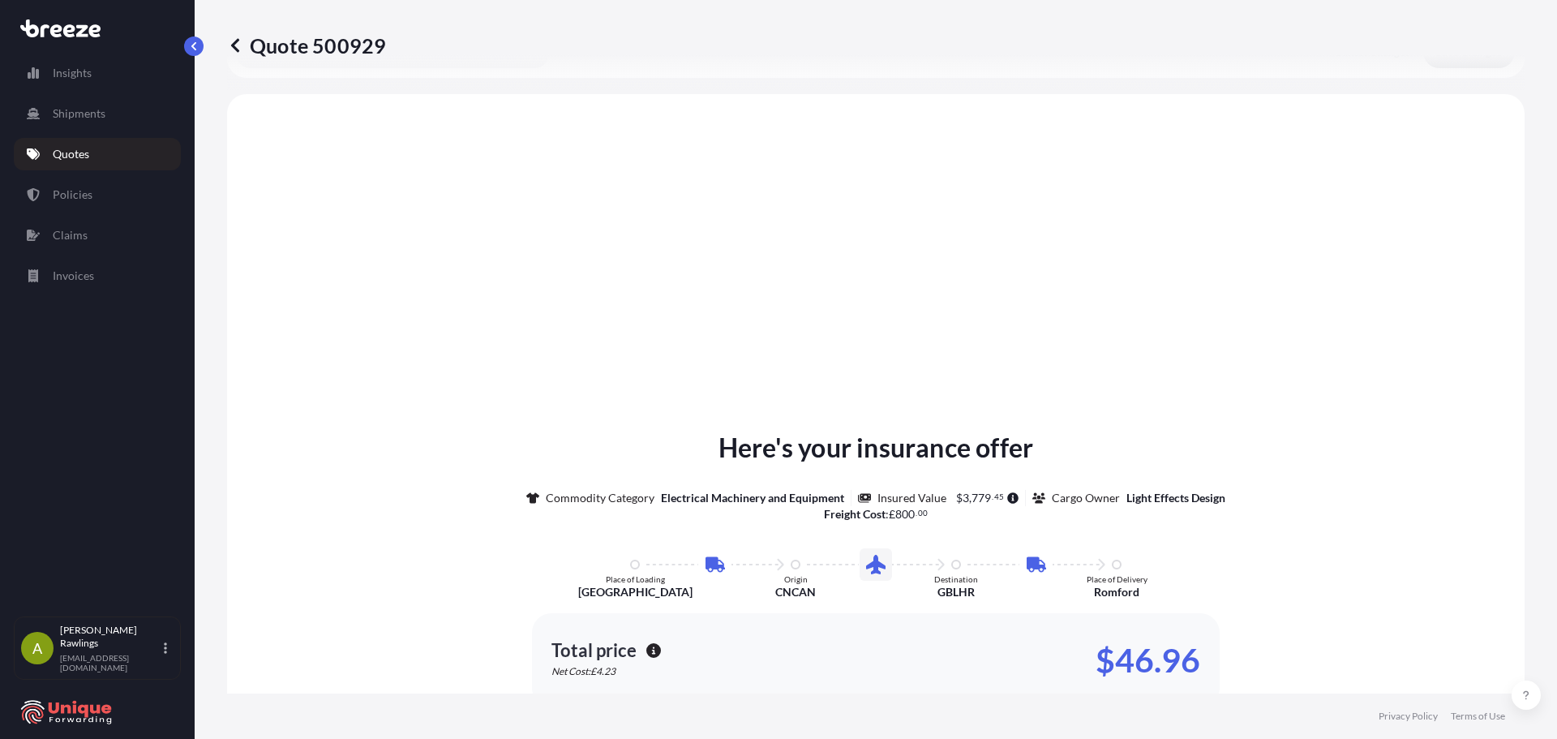
scroll to position [649, 0]
